Goal: Task Accomplishment & Management: Use online tool/utility

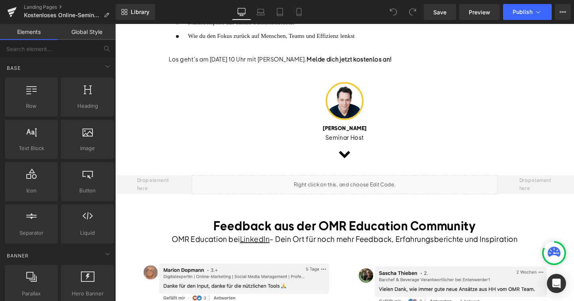
scroll to position [410, 0]
click at [138, 14] on span "Library" at bounding box center [140, 11] width 19 height 7
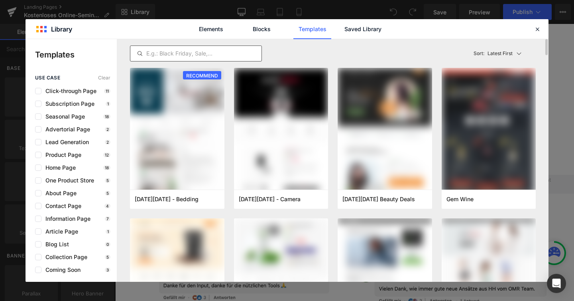
click at [201, 47] on div at bounding box center [196, 53] width 132 height 16
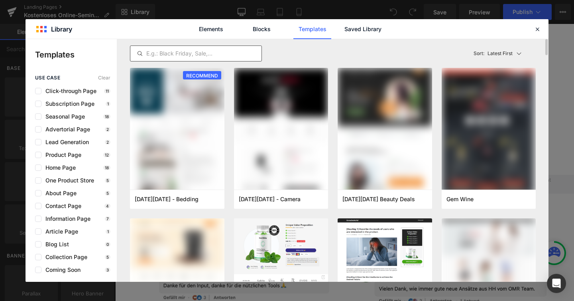
click at [201, 47] on div at bounding box center [196, 53] width 132 height 16
click at [201, 55] on input "text" at bounding box center [195, 54] width 131 height 10
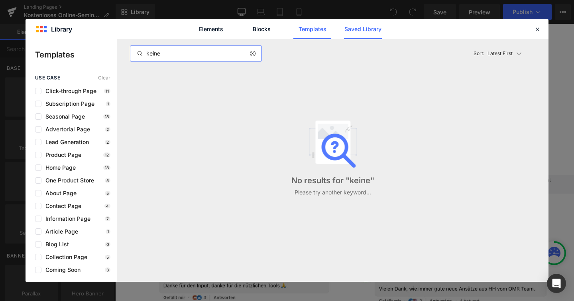
type input "keine"
click at [369, 32] on link "Saved Library" at bounding box center [363, 29] width 38 height 20
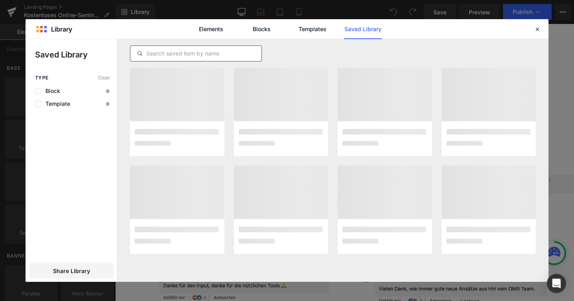
click at [181, 50] on input "text" at bounding box center [195, 54] width 131 height 10
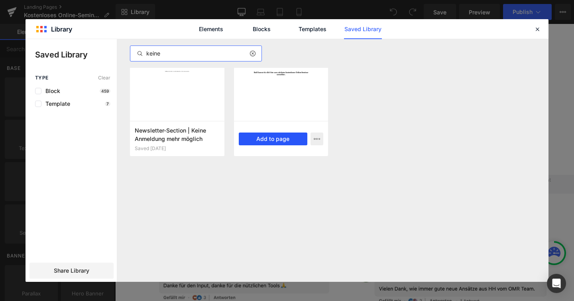
type input "keine"
click at [279, 139] on button "Add to page" at bounding box center [273, 138] width 69 height 13
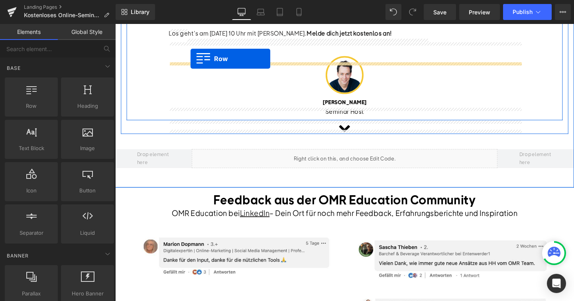
scroll to position [421, 0]
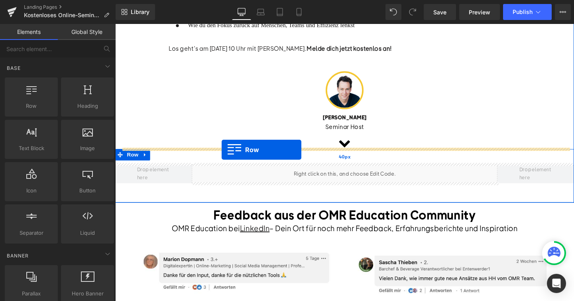
drag, startPoint x: 121, startPoint y: 68, endPoint x: 227, endPoint y: 156, distance: 137.7
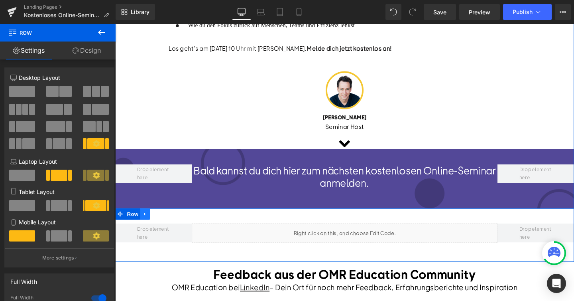
click at [145, 221] on icon at bounding box center [147, 224] width 6 height 6
click at [166, 223] on icon at bounding box center [168, 224] width 6 height 6
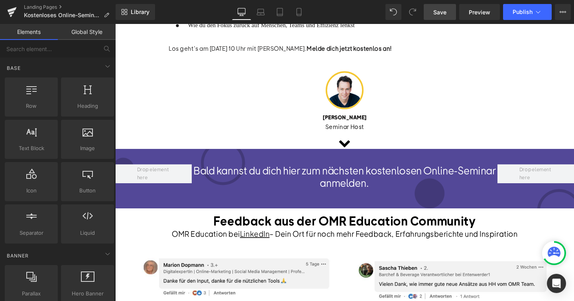
click at [437, 12] on span "Save" at bounding box center [440, 12] width 13 height 8
click at [519, 16] on button "Publish" at bounding box center [527, 12] width 49 height 16
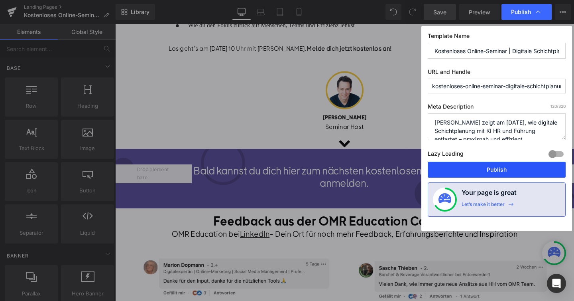
click at [479, 172] on button "Publish" at bounding box center [497, 170] width 138 height 16
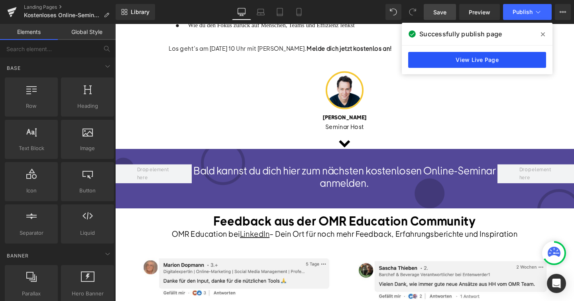
click at [502, 55] on link "View Live Page" at bounding box center [477, 60] width 138 height 16
